Goal: Task Accomplishment & Management: Use online tool/utility

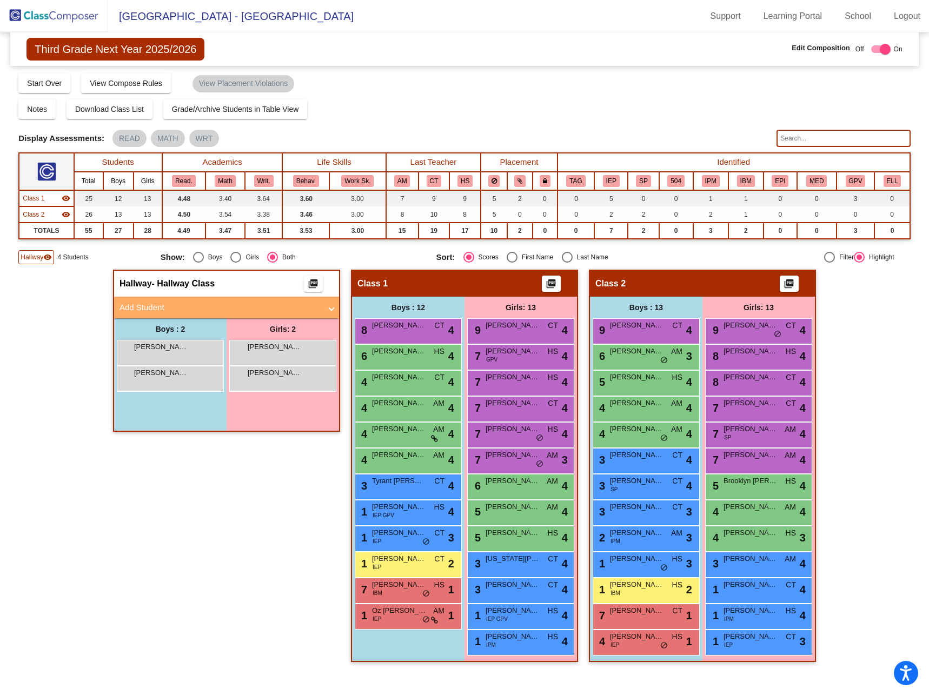
click at [81, 14] on img at bounding box center [54, 16] width 108 height 32
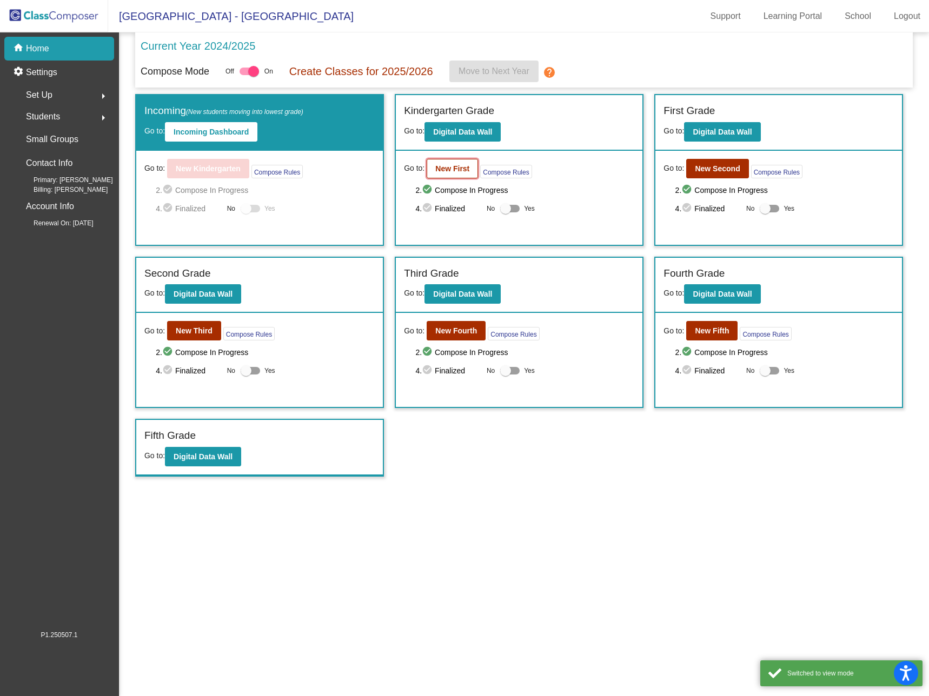
click at [452, 165] on b "New First" at bounding box center [452, 168] width 34 height 9
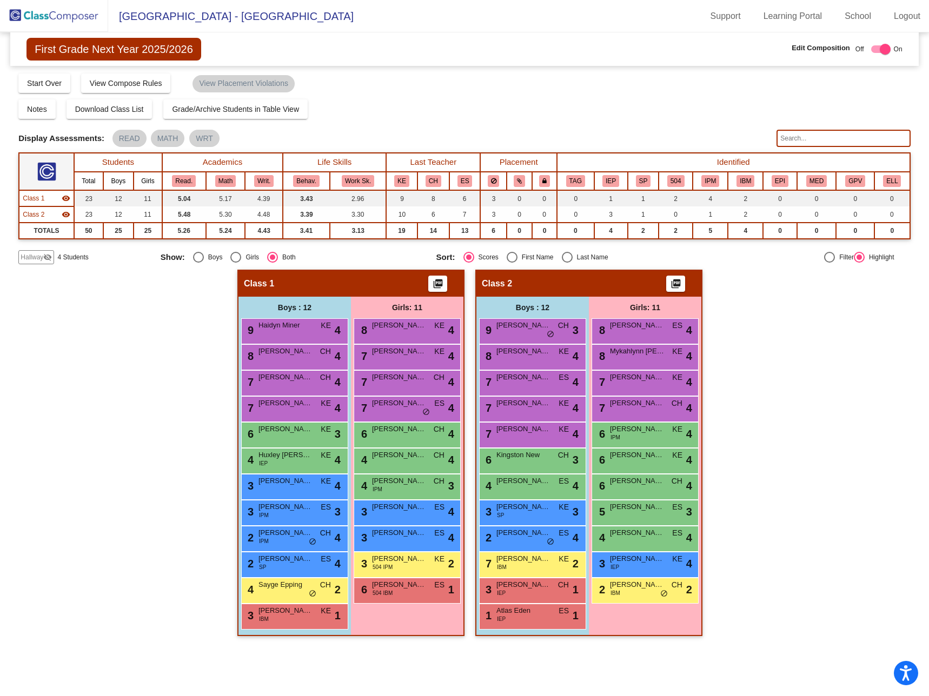
click at [792, 137] on input "text" at bounding box center [842, 138] width 133 height 17
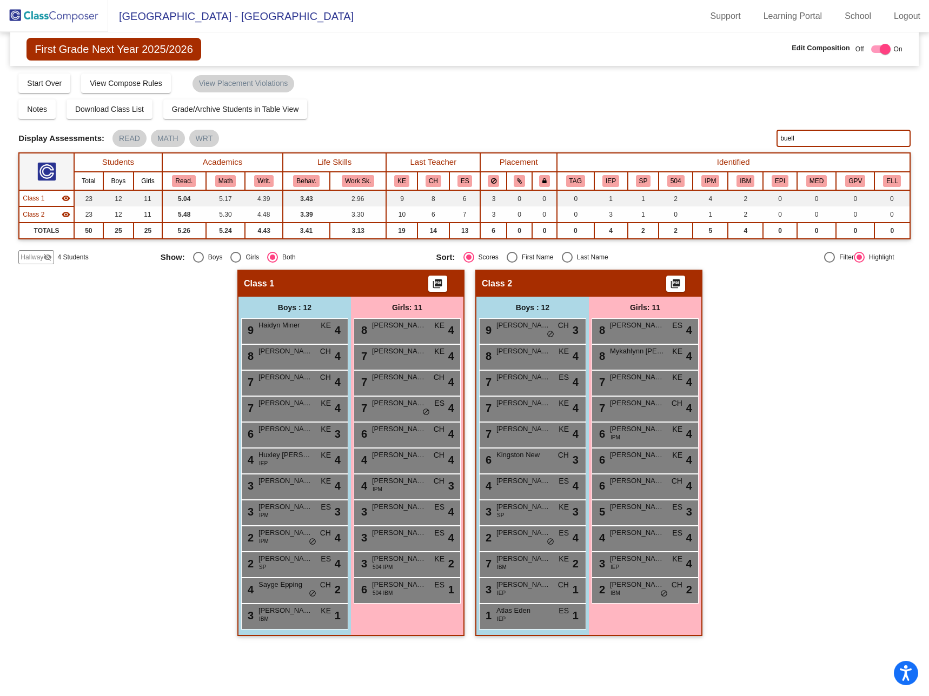
type input "buell"
click at [762, 386] on div "Hallway - Hallway Class picture_as_pdf Add Student First Name Last Name Student…" at bounding box center [463, 458] width 891 height 377
drag, startPoint x: 825, startPoint y: 137, endPoint x: 711, endPoint y: 121, distance: 115.2
click at [711, 121] on div "Display Scores for Years: [DATE] - [DATE] [DATE] - [DATE] Grade/Archive Student…" at bounding box center [463, 168] width 891 height 192
